Goal: Find specific page/section

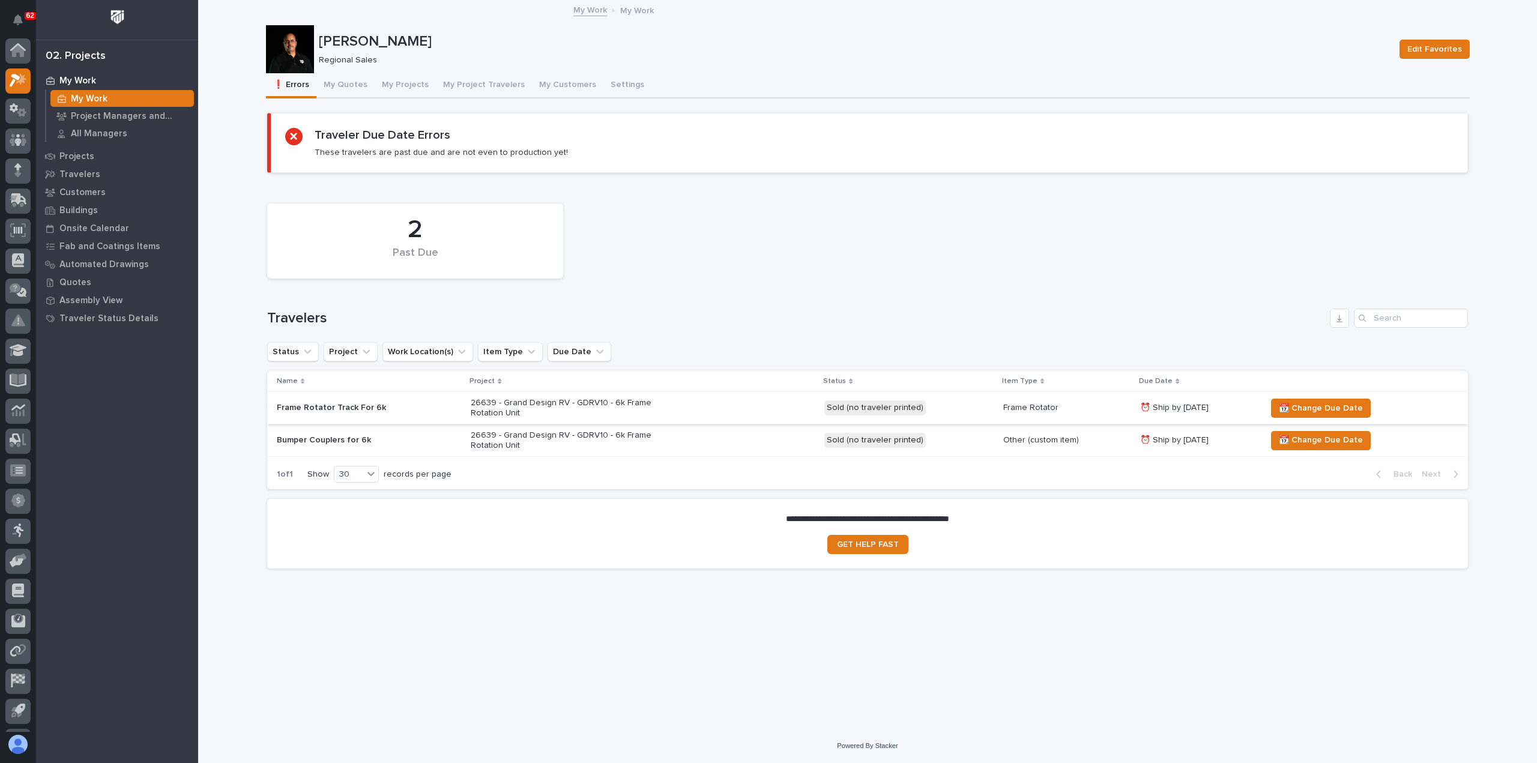
scroll to position [26, 0]
click at [402, 80] on button "My Projects" at bounding box center [405, 85] width 61 height 25
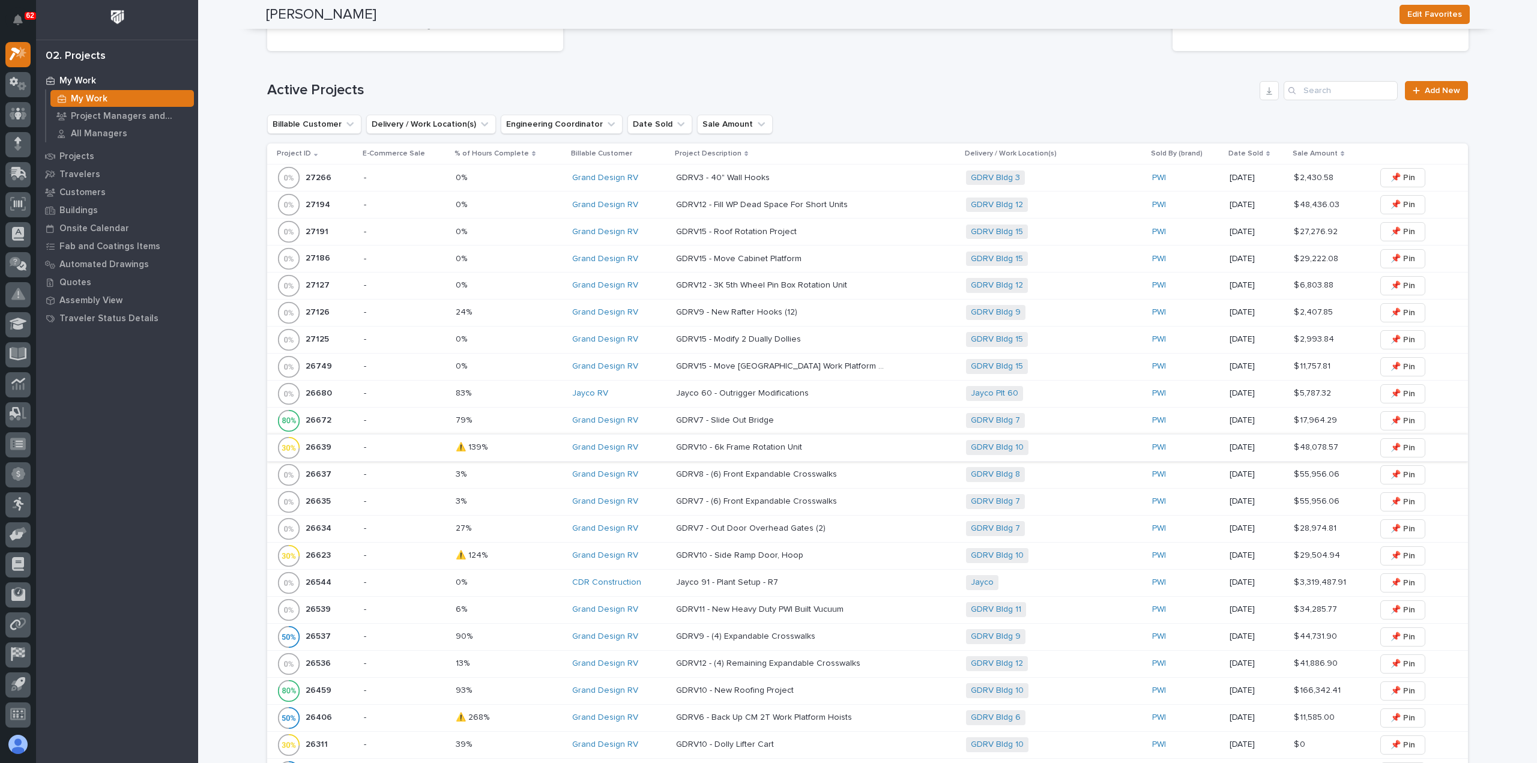
scroll to position [540, 0]
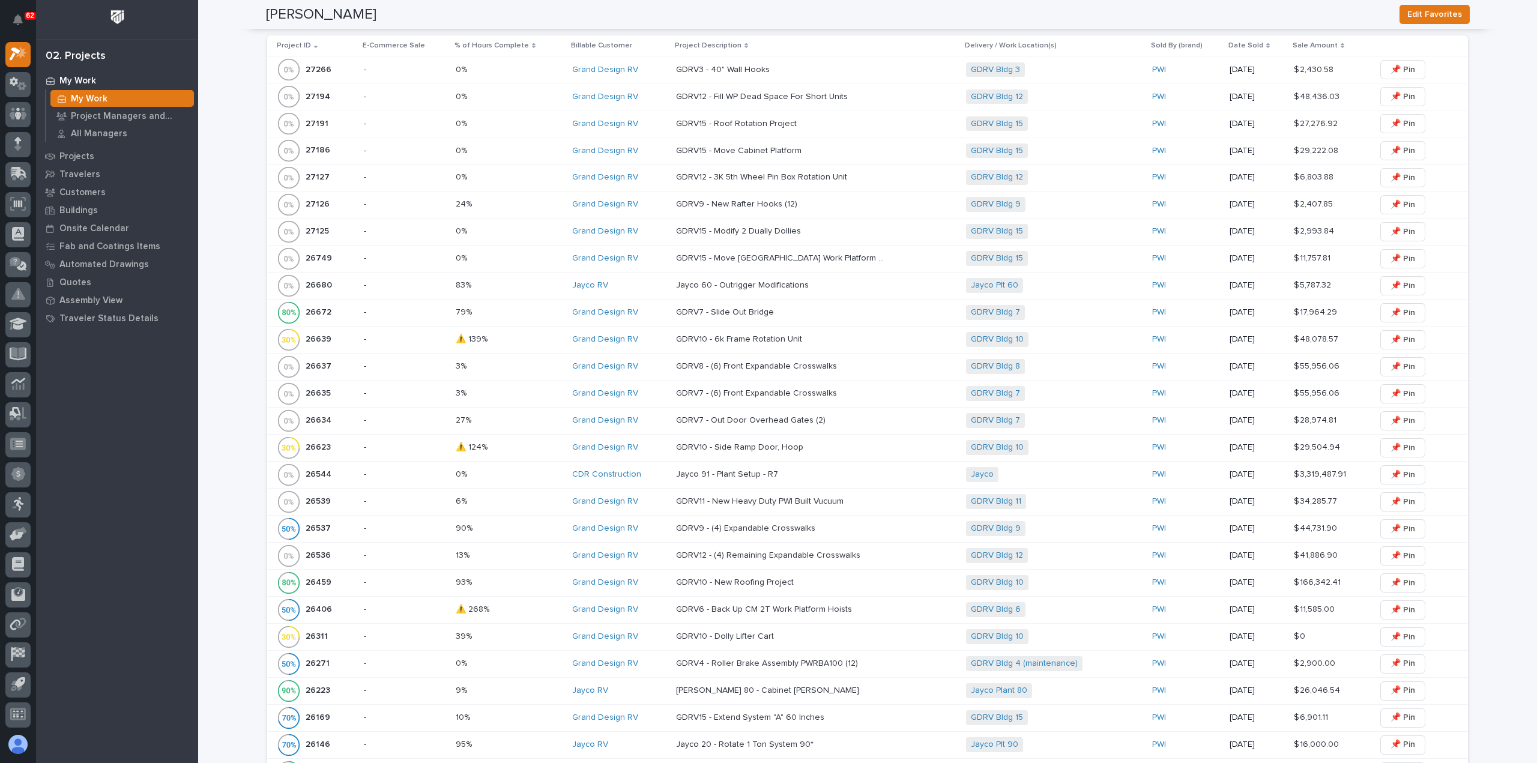
click at [756, 336] on p "GDRV10 - 6k Frame Rotation Unit" at bounding box center [740, 338] width 128 height 13
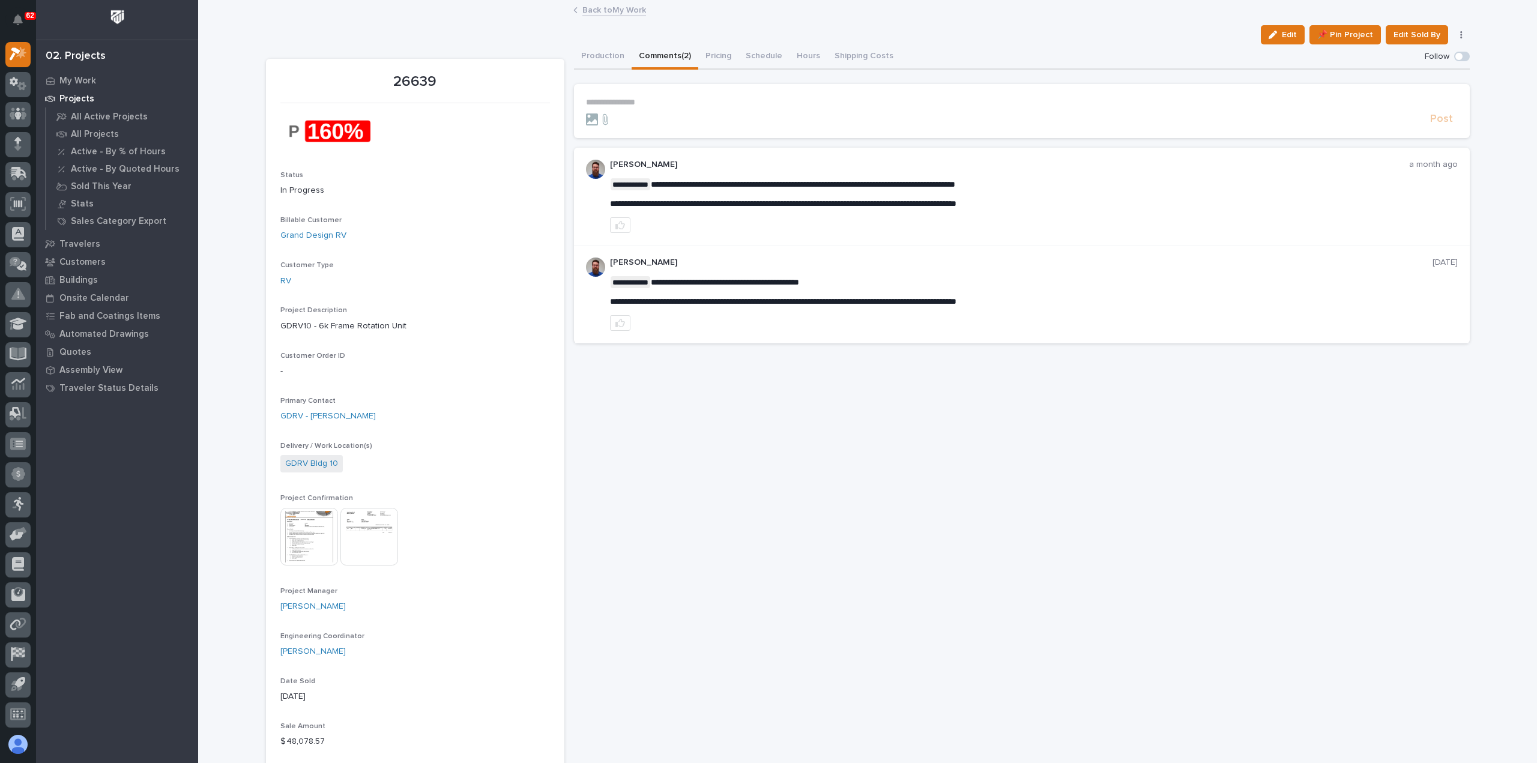
click at [664, 55] on button "Comments (2)" at bounding box center [665, 56] width 67 height 25
click at [615, 10] on link "Back to My Work" at bounding box center [614, 9] width 64 height 14
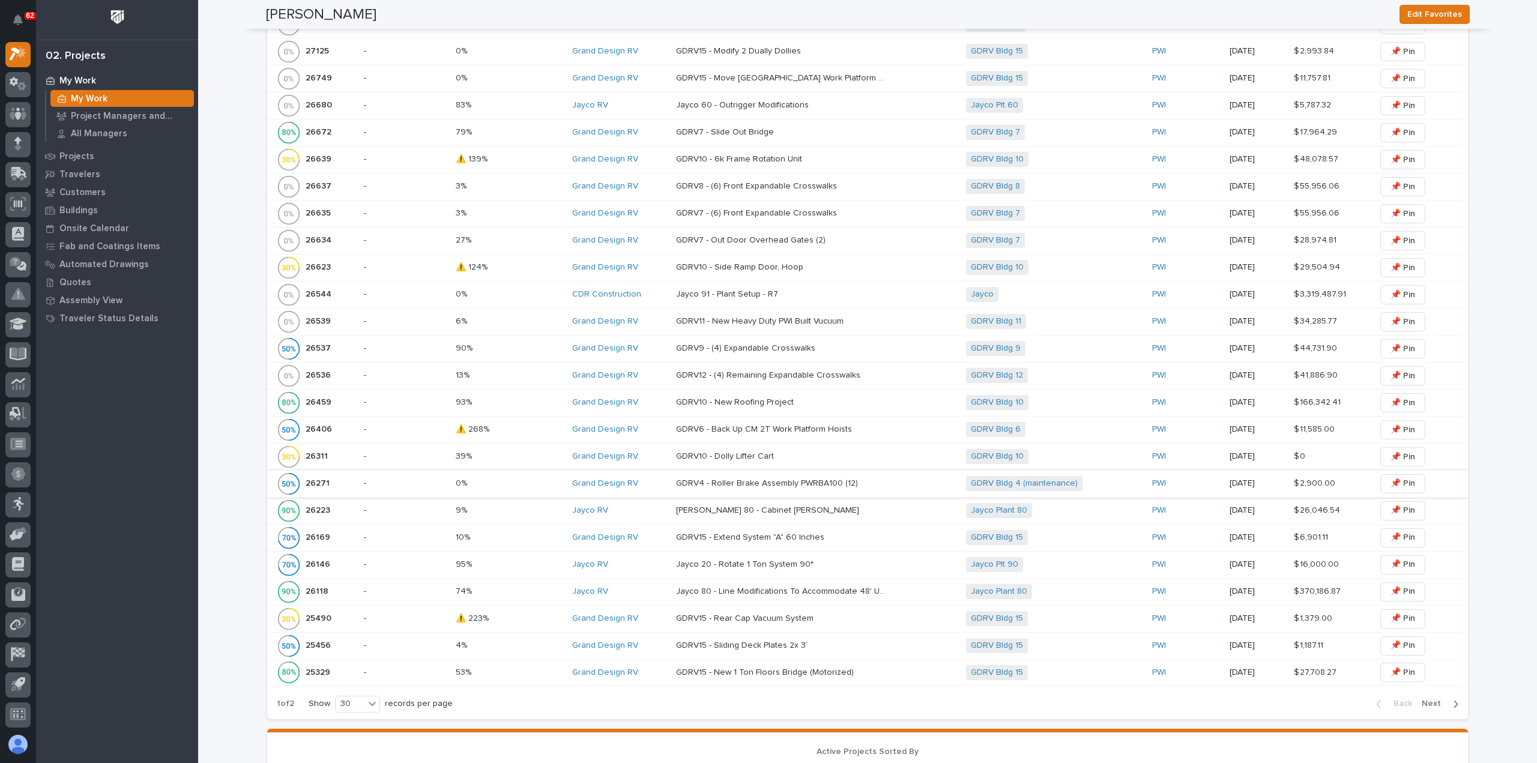
scroll to position [660, 0]
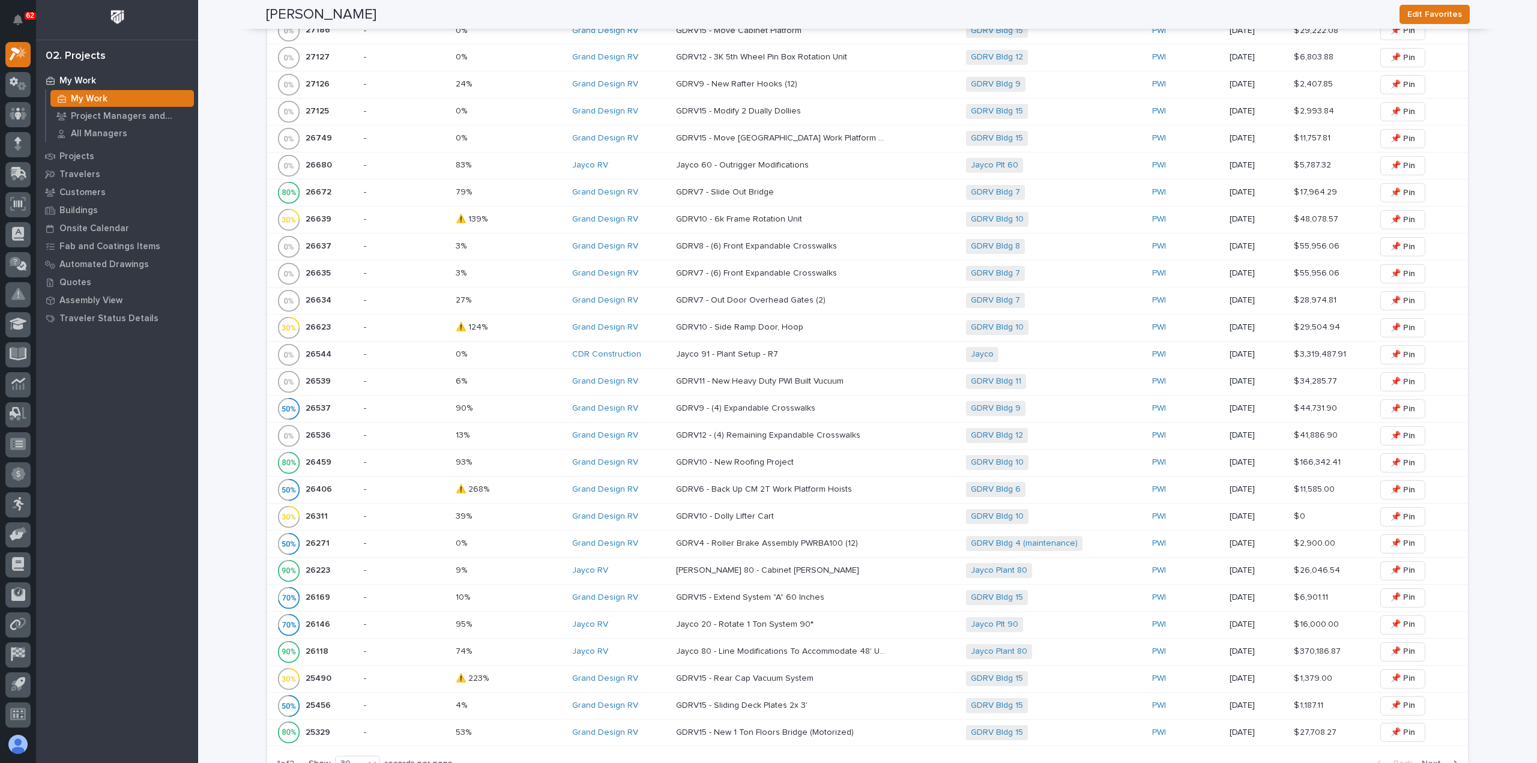
click at [744, 213] on p "GDRV10 - 6k Frame Rotation Unit" at bounding box center [740, 218] width 128 height 13
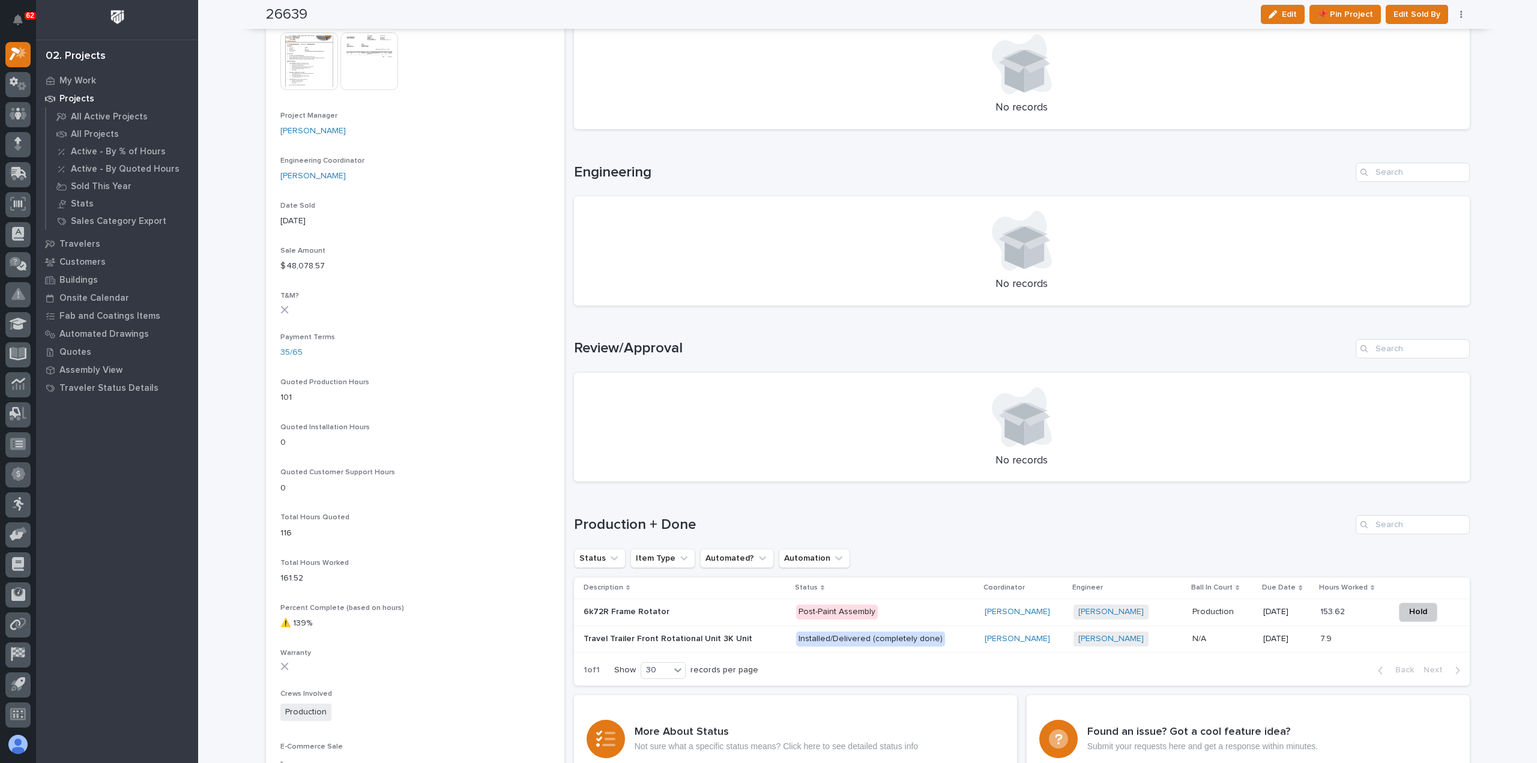
scroll to position [720, 0]
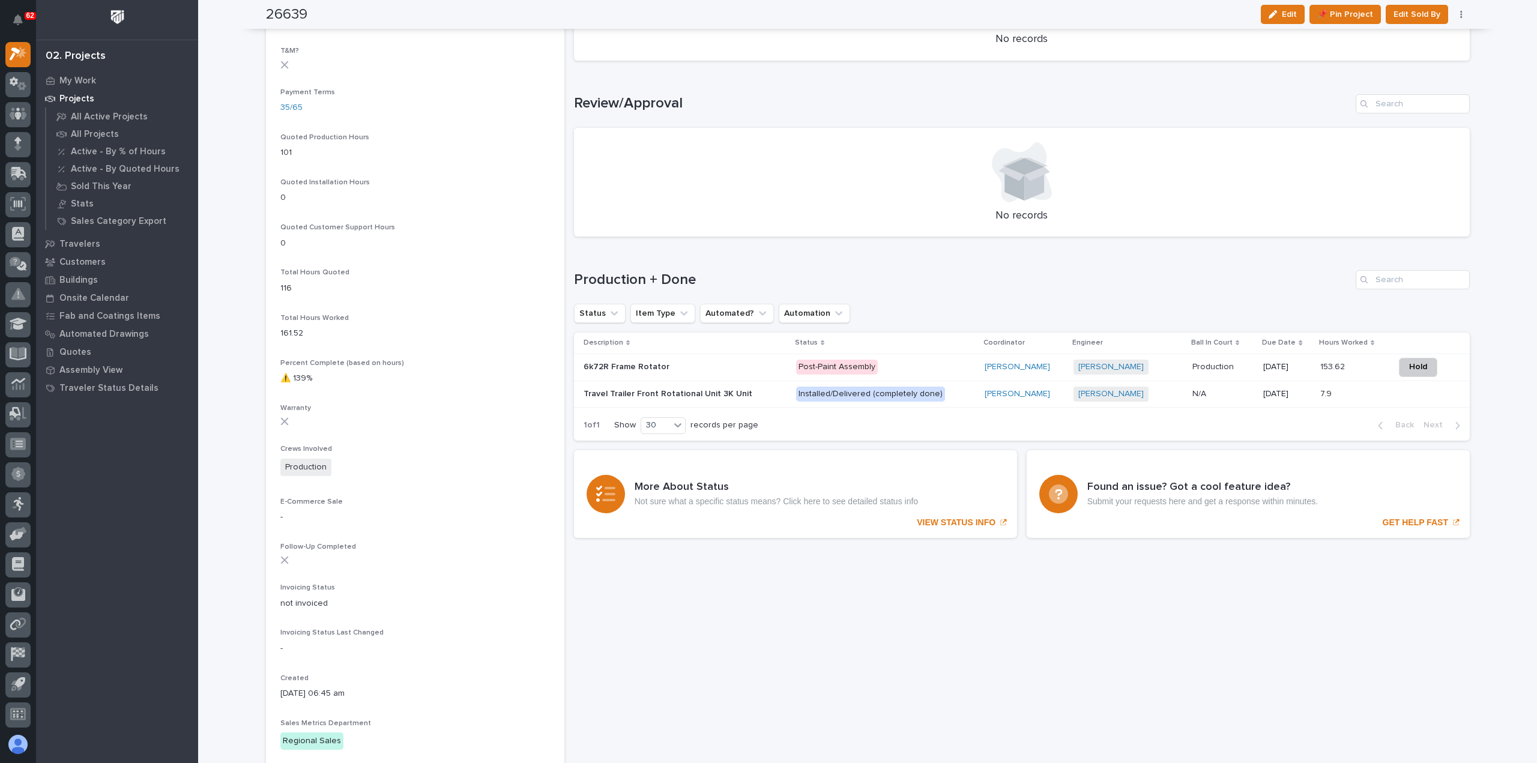
click at [911, 372] on p "Post-Paint Assembly" at bounding box center [885, 367] width 179 height 15
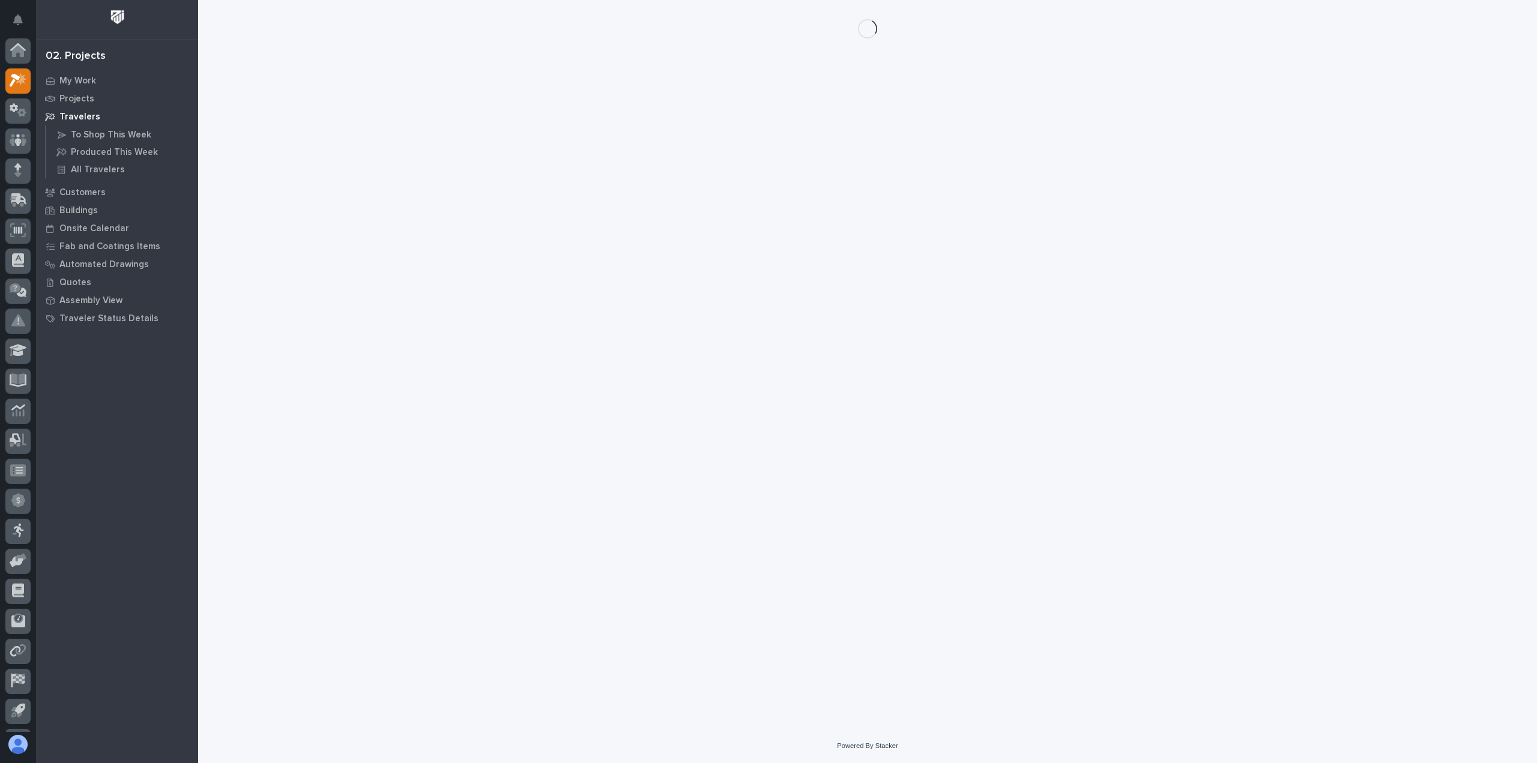
scroll to position [26, 0]
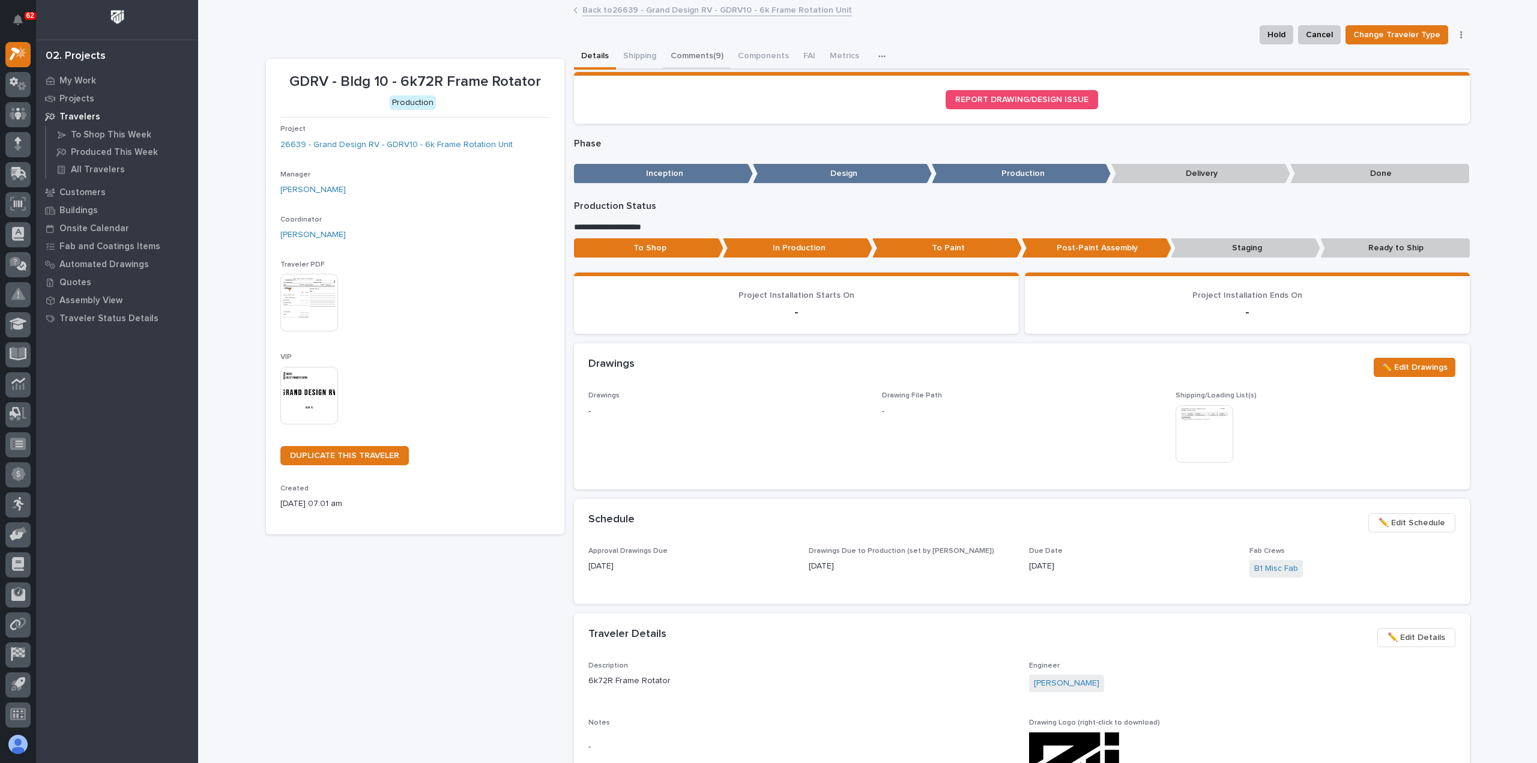
click at [696, 53] on button "Comments (9)" at bounding box center [696, 56] width 67 height 25
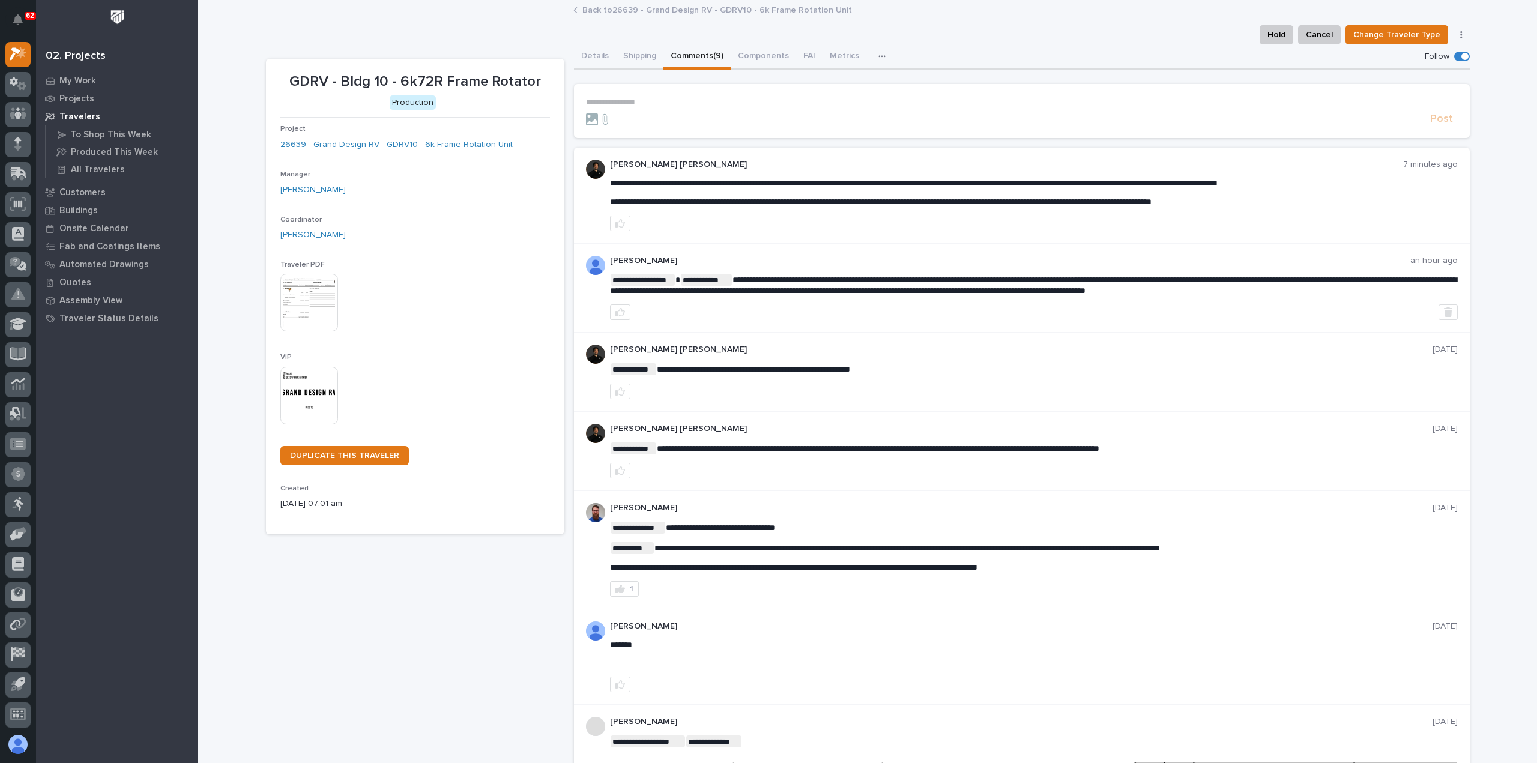
click at [609, 10] on link "Back to 26639 - Grand Design RV - GDRV10 - 6k Frame Rotation Unit" at bounding box center [717, 9] width 270 height 14
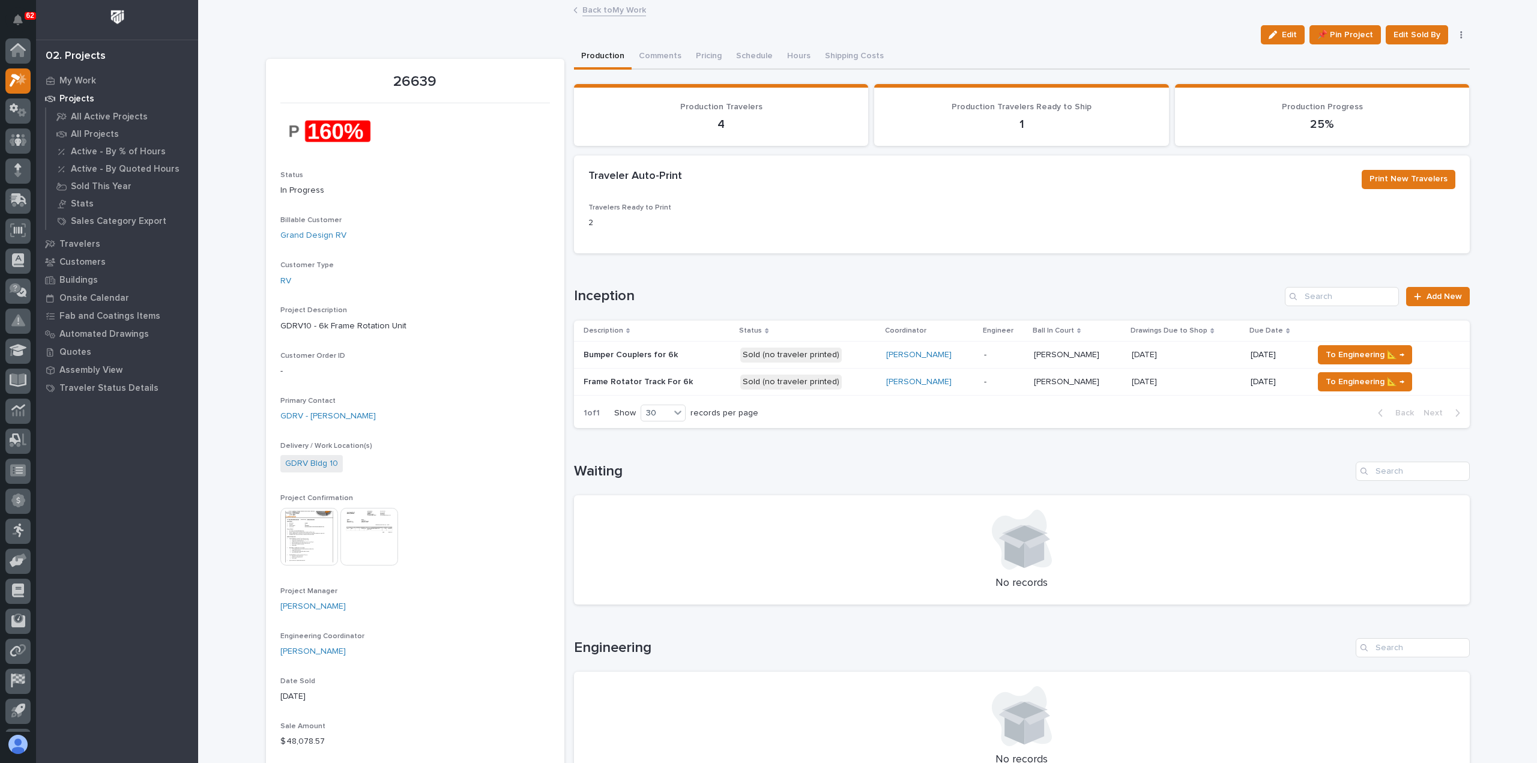
scroll to position [26, 0]
